Goal: Information Seeking & Learning: Learn about a topic

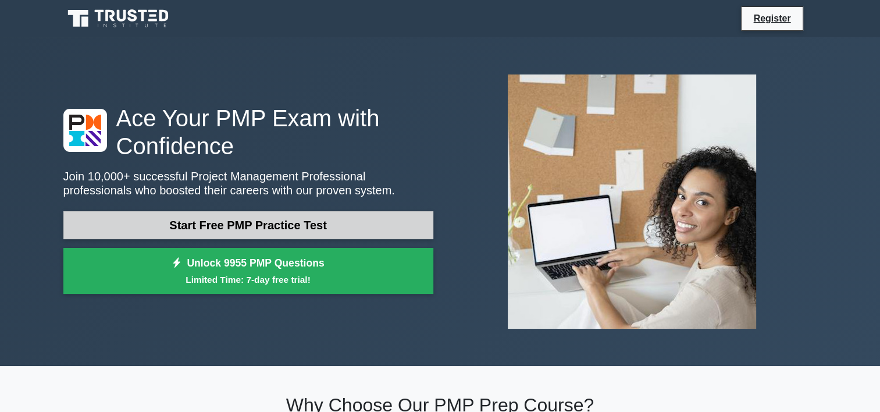
click at [225, 216] on link "Start Free PMP Practice Test" at bounding box center [248, 225] width 370 height 28
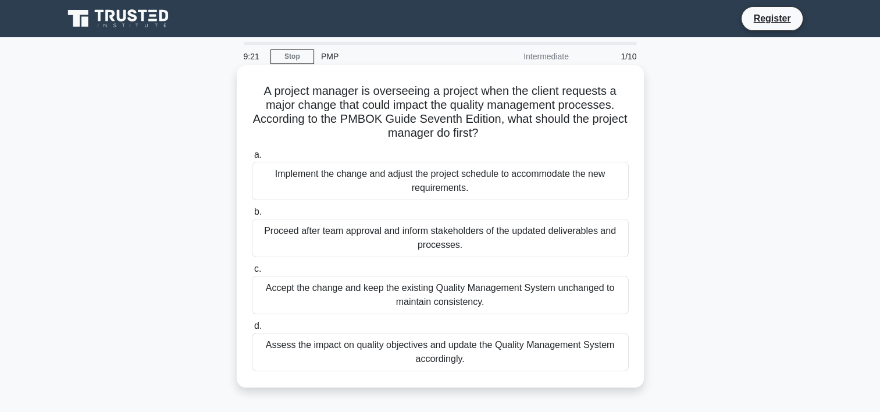
click at [416, 353] on div "Assess the impact on quality objectives and update the Quality Management Syste…" at bounding box center [440, 352] width 377 height 38
click at [252, 330] on input "d. Assess the impact on quality objectives and update the Quality Management Sy…" at bounding box center [252, 326] width 0 height 8
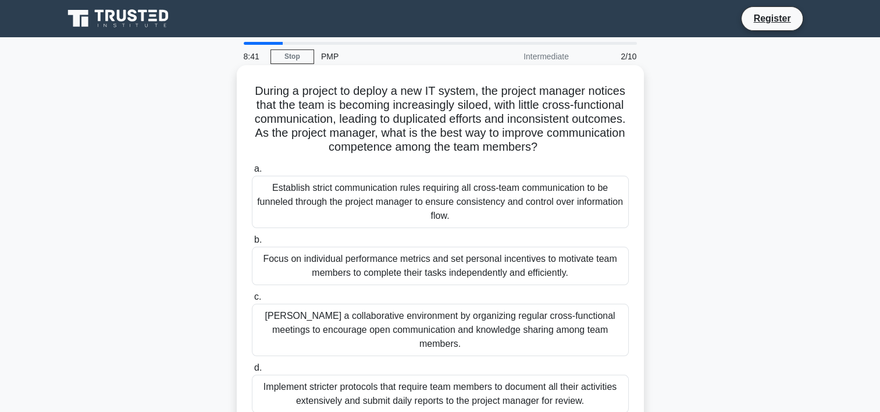
click at [486, 378] on div "Implement stricter protocols that require team members to document all their ac…" at bounding box center [440, 394] width 377 height 38
click at [252, 372] on input "d. Implement stricter protocols that require team members to document all their…" at bounding box center [252, 368] width 0 height 8
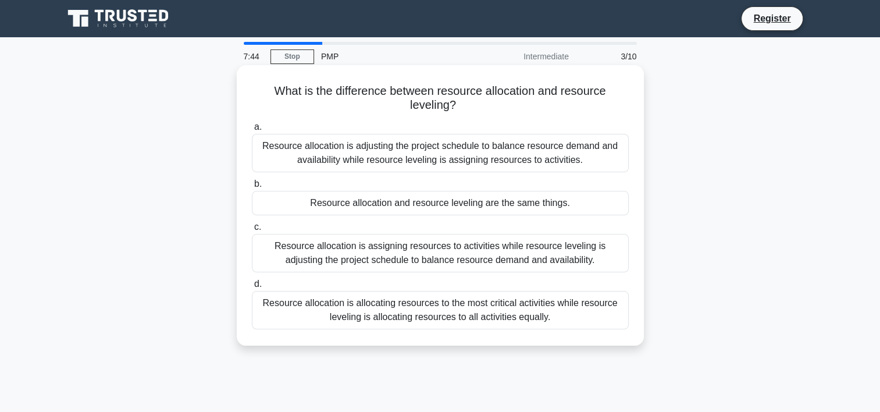
click at [462, 254] on div "Resource allocation is assigning resources to activities while resource levelin…" at bounding box center [440, 253] width 377 height 38
click at [252, 231] on input "c. Resource allocation is assigning resources to activities while resource leve…" at bounding box center [252, 227] width 0 height 8
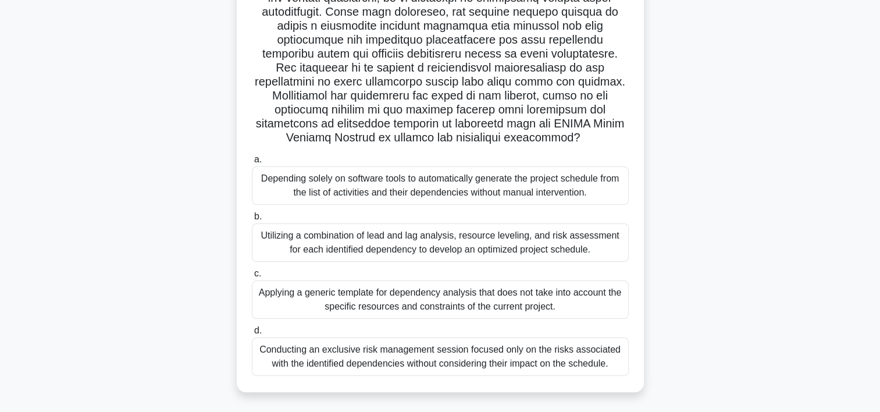
scroll to position [165, 0]
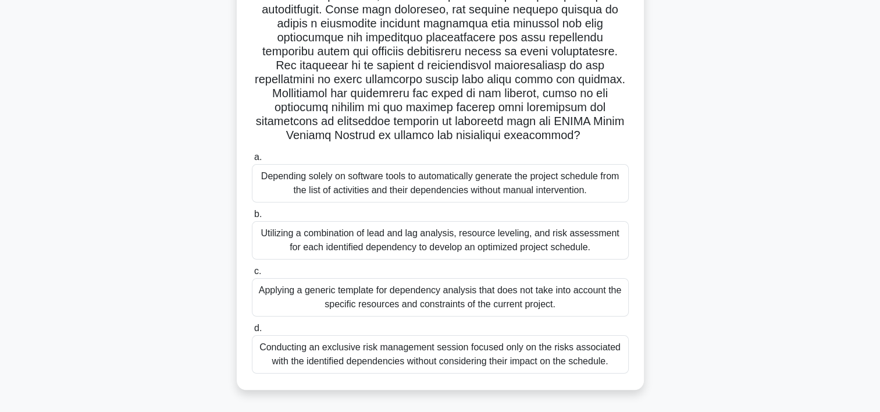
click at [482, 245] on div "Utilizing a combination of lead and lag analysis, resource leveling, and risk a…" at bounding box center [440, 240] width 377 height 38
click at [252, 218] on input "b. Utilizing a combination of lead and lag analysis, resource leveling, and ris…" at bounding box center [252, 215] width 0 height 8
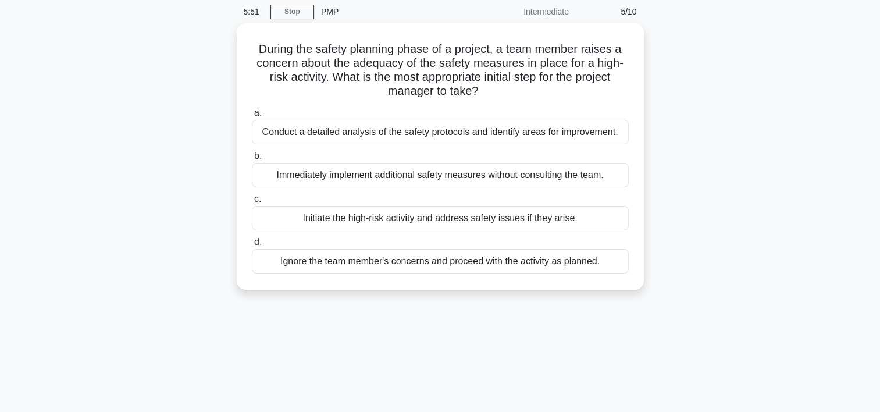
scroll to position [0, 0]
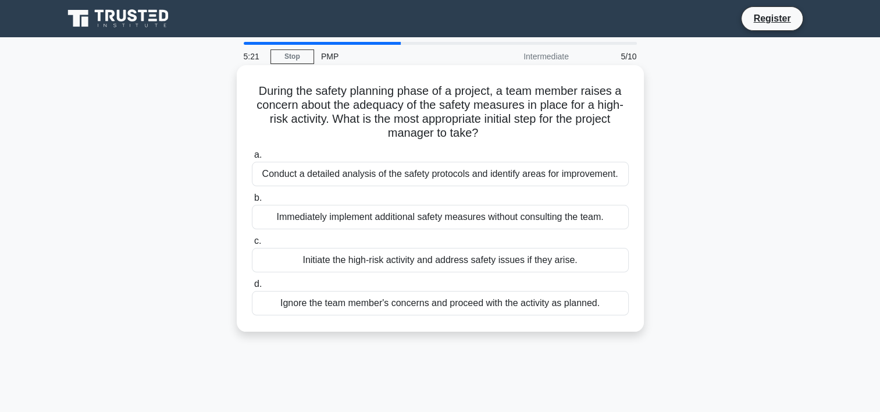
click at [400, 177] on div "Conduct a detailed analysis of the safety protocols and identify areas for impr…" at bounding box center [440, 174] width 377 height 24
click at [252, 159] on input "a. Conduct a detailed analysis of the safety protocols and identify areas for i…" at bounding box center [252, 155] width 0 height 8
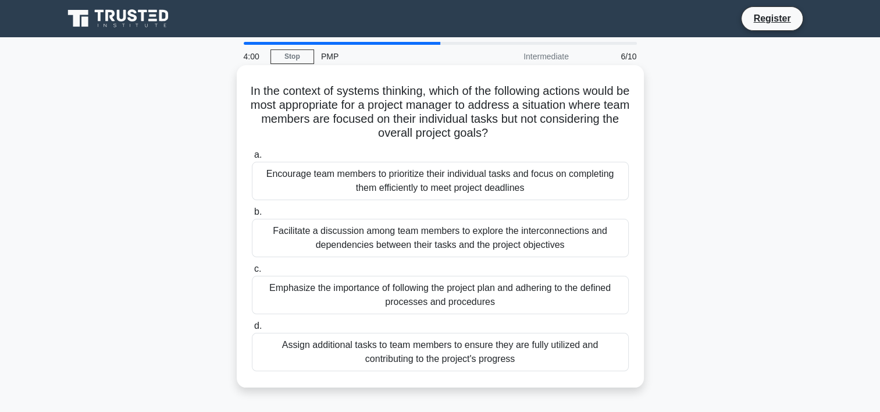
click at [465, 233] on div "Facilitate a discussion among team members to explore the interconnections and …" at bounding box center [440, 238] width 377 height 38
click at [252, 216] on input "b. Facilitate a discussion among team members to explore the interconnections a…" at bounding box center [252, 212] width 0 height 8
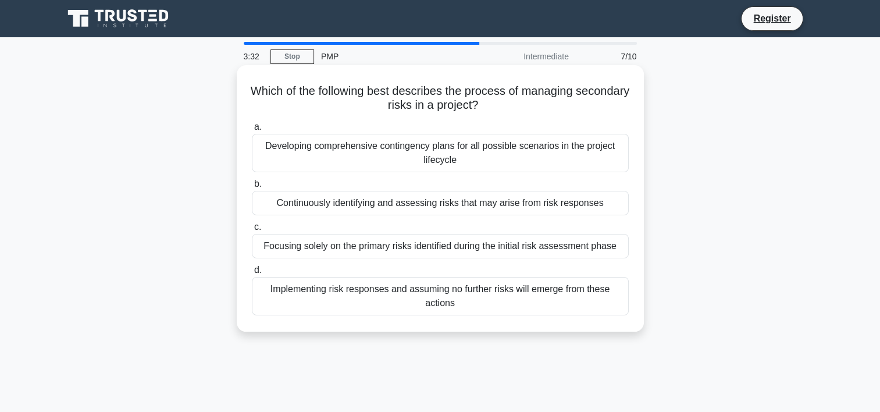
click at [455, 205] on div "Continuously identifying and assessing risks that may arise from risk responses" at bounding box center [440, 203] width 377 height 24
click at [252, 188] on input "b. Continuously identifying and assessing risks that may arise from risk respon…" at bounding box center [252, 184] width 0 height 8
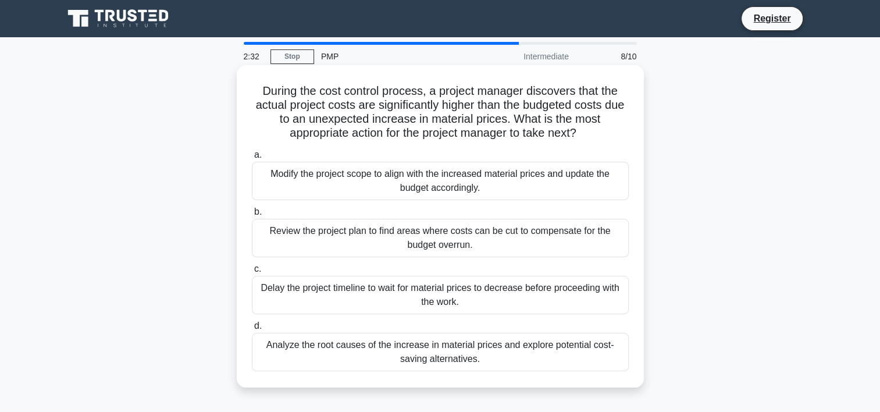
click at [423, 350] on div "Analyze the root causes of the increase in material prices and explore potentia…" at bounding box center [440, 352] width 377 height 38
click at [252, 330] on input "d. Analyze the root causes of the increase in material prices and explore poten…" at bounding box center [252, 326] width 0 height 8
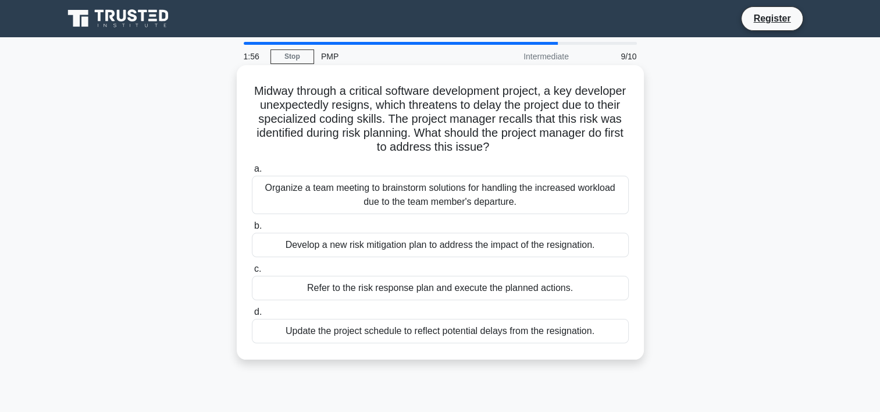
click at [439, 332] on div "Update the project schedule to reflect potential delays from the resignation." at bounding box center [440, 331] width 377 height 24
click at [252, 316] on input "d. Update the project schedule to reflect potential delays from the resignation." at bounding box center [252, 312] width 0 height 8
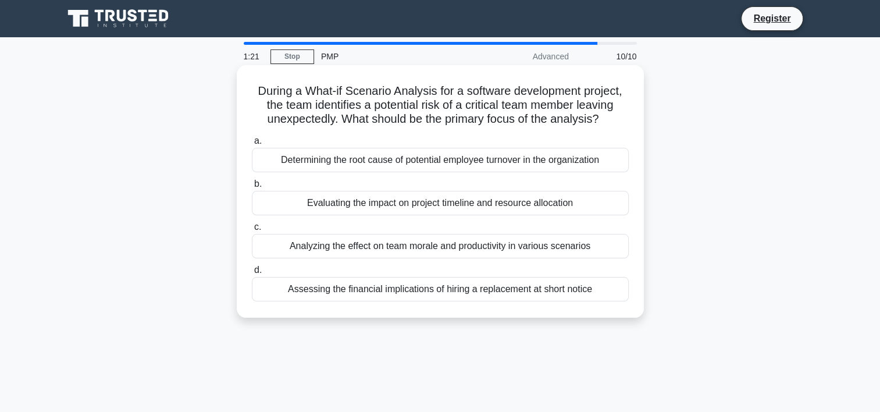
click at [504, 204] on div "Evaluating the impact on project timeline and resource allocation" at bounding box center [440, 203] width 377 height 24
click at [252, 188] on input "b. Evaluating the impact on project timeline and resource allocation" at bounding box center [252, 184] width 0 height 8
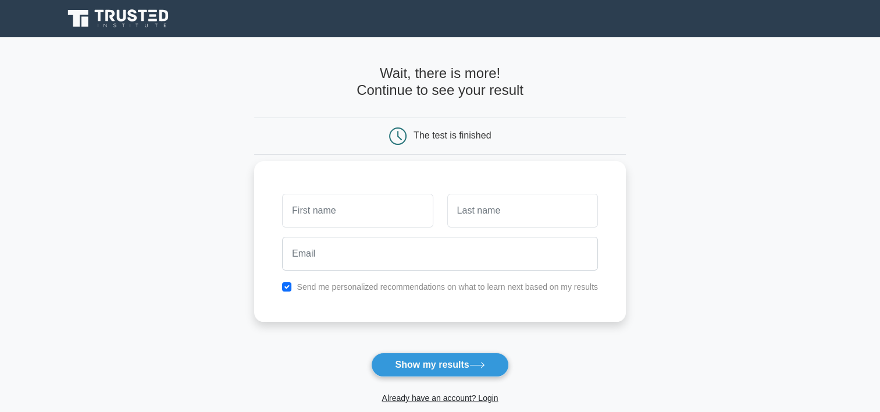
click at [354, 215] on input "text" at bounding box center [357, 211] width 151 height 34
type input "Lalita S"
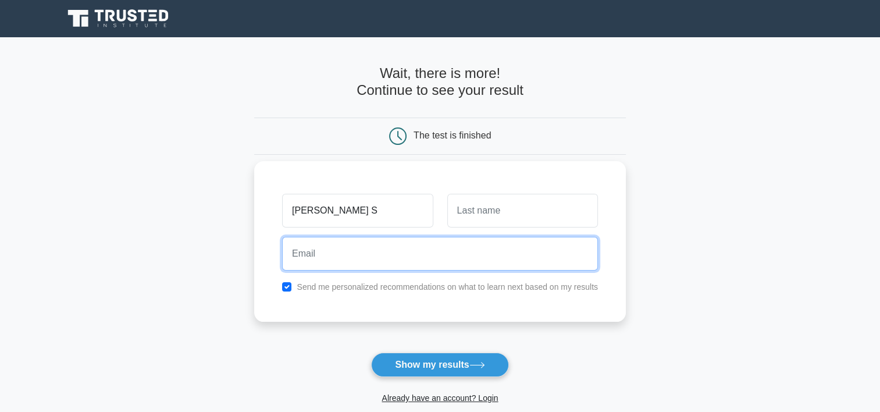
click at [352, 258] on input "email" at bounding box center [440, 254] width 316 height 34
type input "lalita.sabane2@gmail.com"
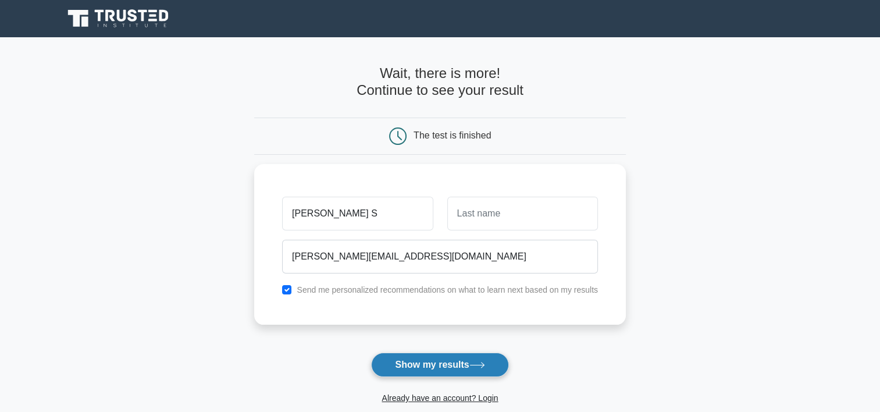
click at [421, 369] on button "Show my results" at bounding box center [439, 364] width 137 height 24
type input "s"
click at [419, 368] on button "Show my results" at bounding box center [439, 364] width 137 height 24
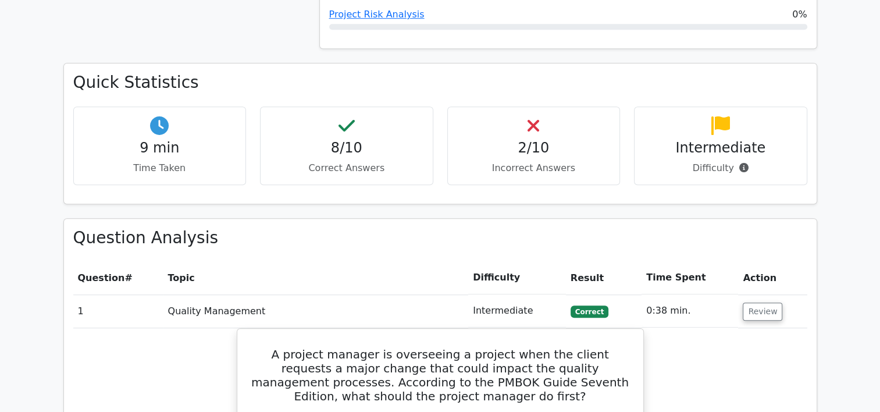
scroll to position [800, 0]
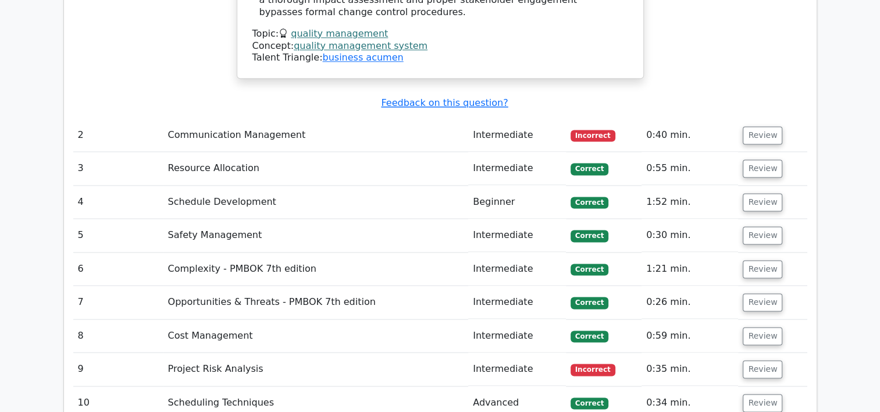
scroll to position [1617, 0]
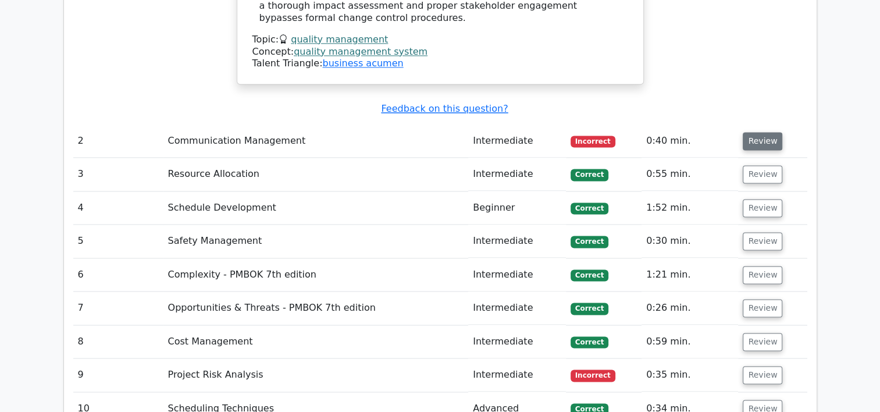
click at [760, 132] on button "Review" at bounding box center [763, 141] width 40 height 18
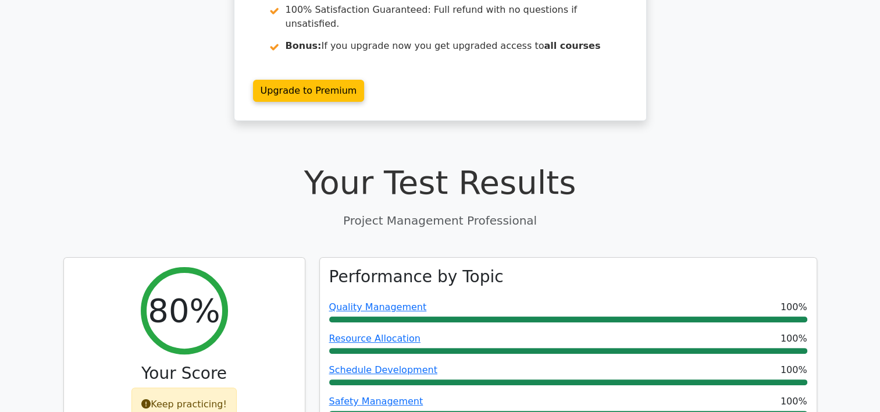
scroll to position [0, 0]
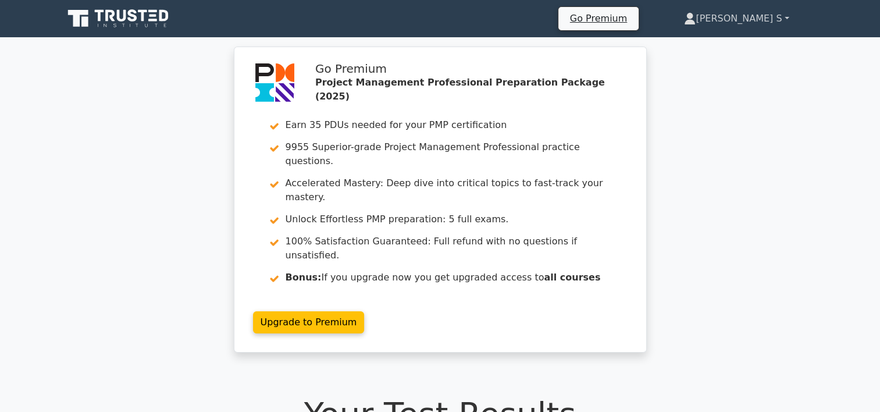
click at [696, 20] on icon at bounding box center [690, 19] width 12 height 12
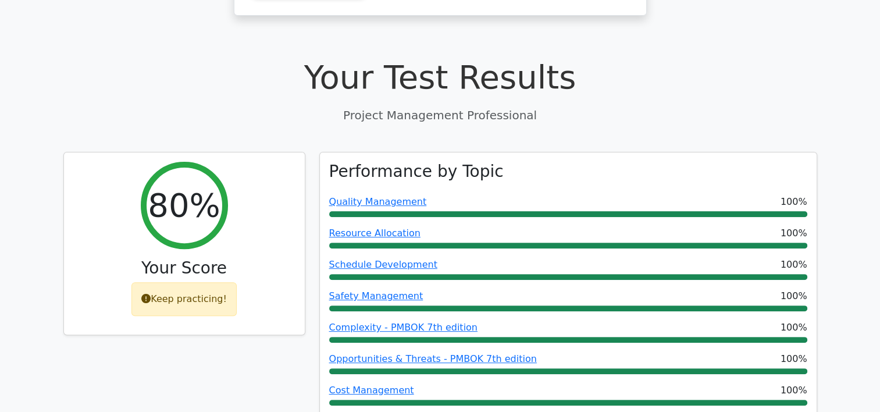
scroll to position [333, 0]
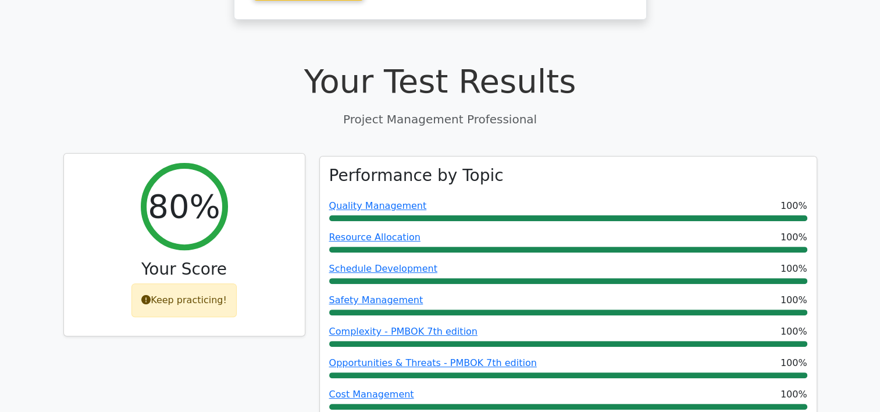
click at [147, 295] on icon at bounding box center [145, 299] width 9 height 9
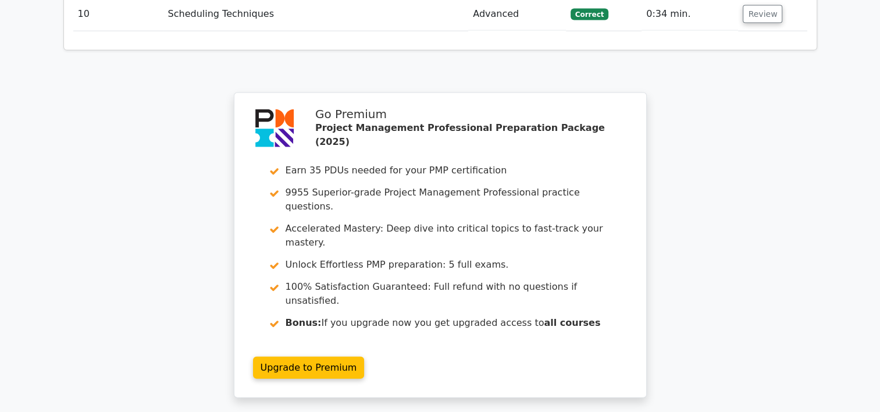
scroll to position [2600, 0]
